Goal: Navigation & Orientation: Find specific page/section

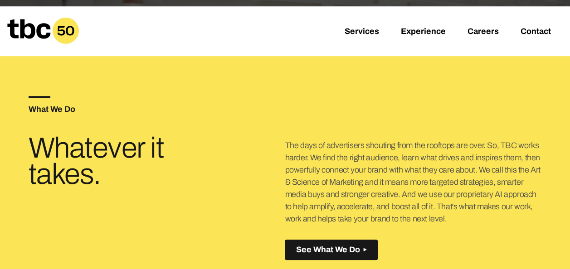
scroll to position [227, 0]
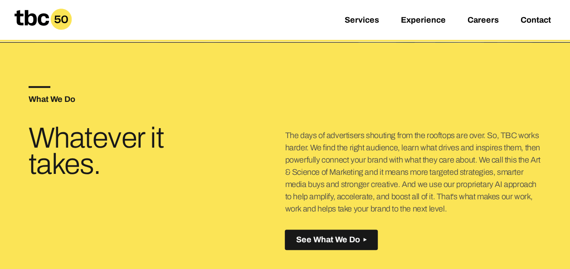
click at [412, 171] on p "The days of advertisers shouting from the rooftops are over. So, TBC works hard…" at bounding box center [413, 173] width 257 height 86
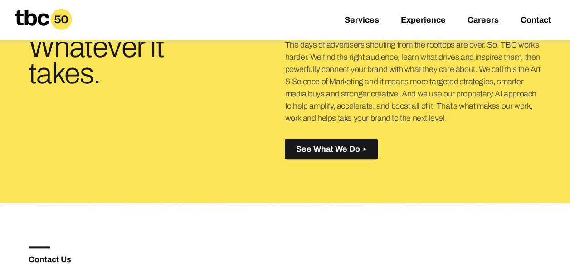
scroll to position [363, 0]
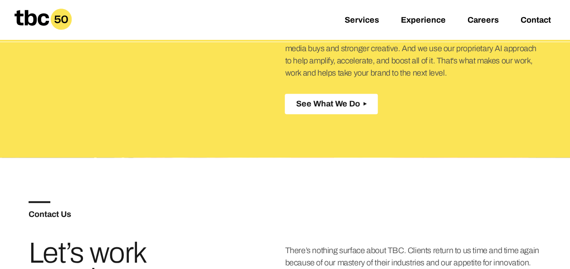
click at [308, 103] on span "See What We Do" at bounding box center [328, 104] width 64 height 10
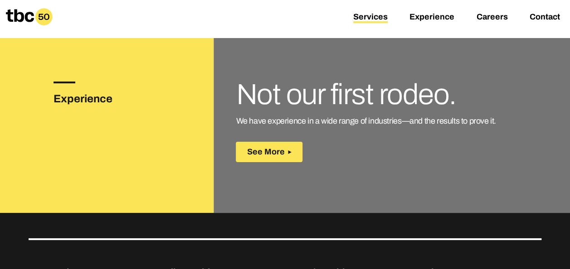
scroll to position [1452, 0]
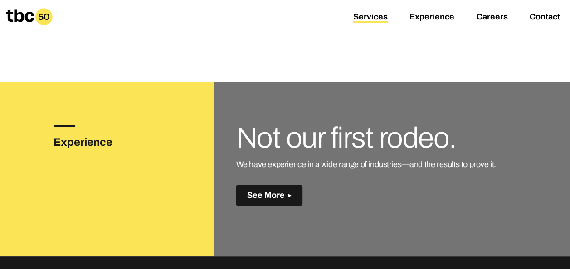
click at [254, 193] on span "See More" at bounding box center [266, 196] width 38 height 10
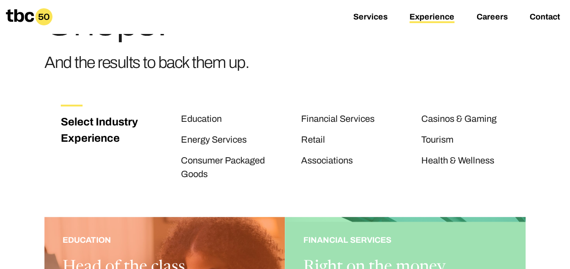
scroll to position [91, 0]
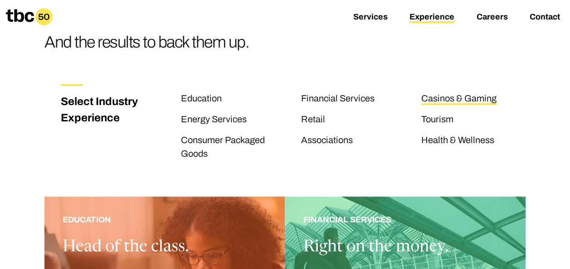
click at [449, 99] on link "Casinos & Gaming" at bounding box center [458, 99] width 75 height 12
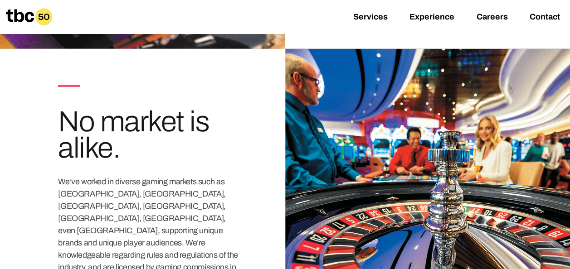
scroll to position [1134, 0]
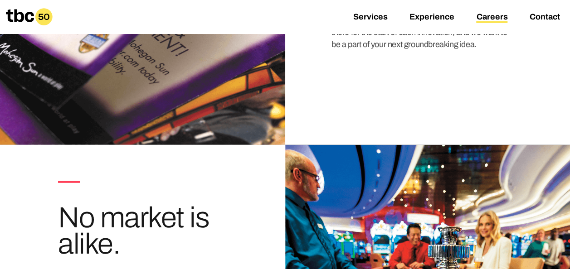
click at [500, 18] on link "Careers" at bounding box center [491, 17] width 31 height 11
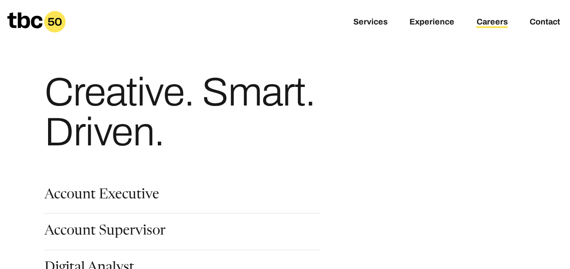
click at [29, 26] on icon at bounding box center [24, 20] width 35 height 16
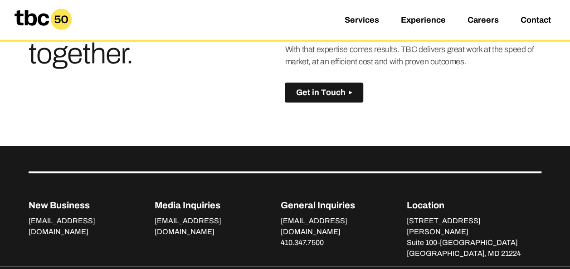
scroll to position [590, 0]
